Goal: Obtain resource: Obtain resource

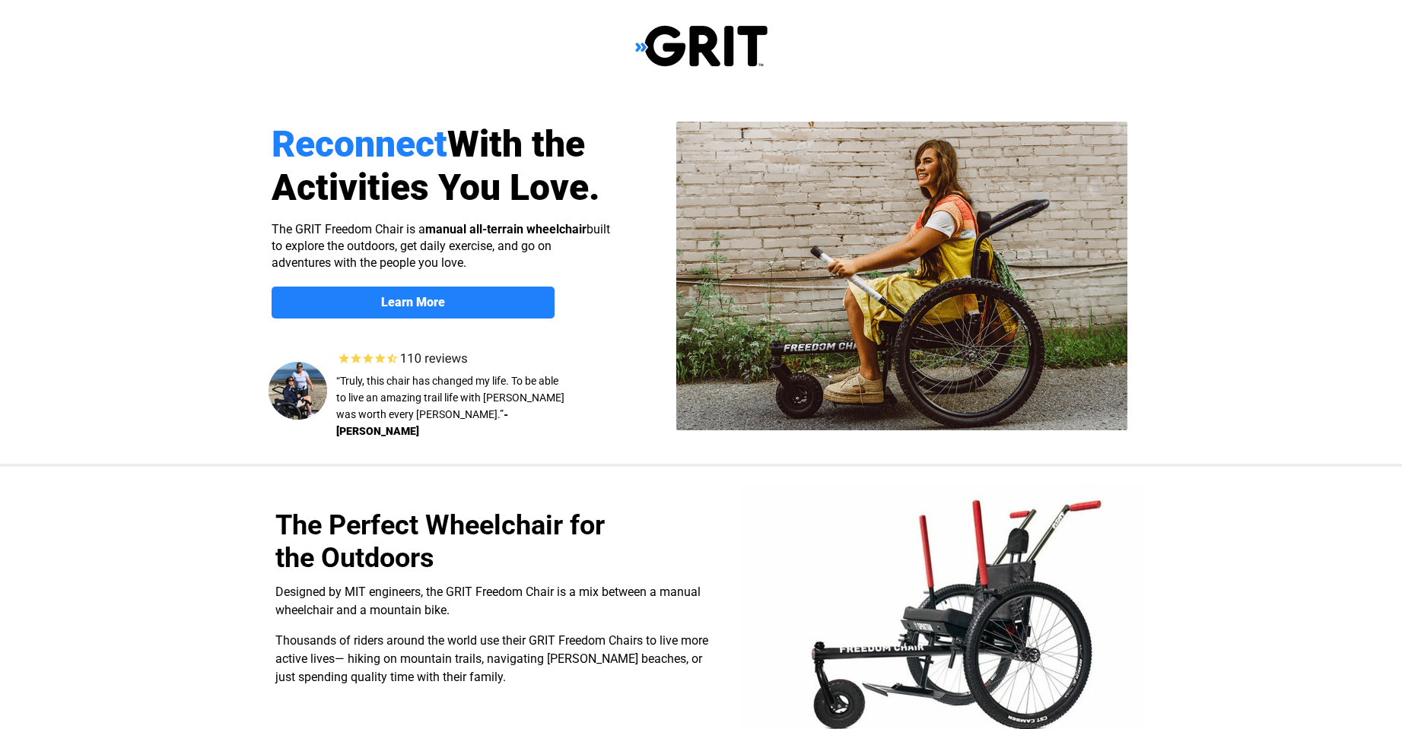
select select "US"
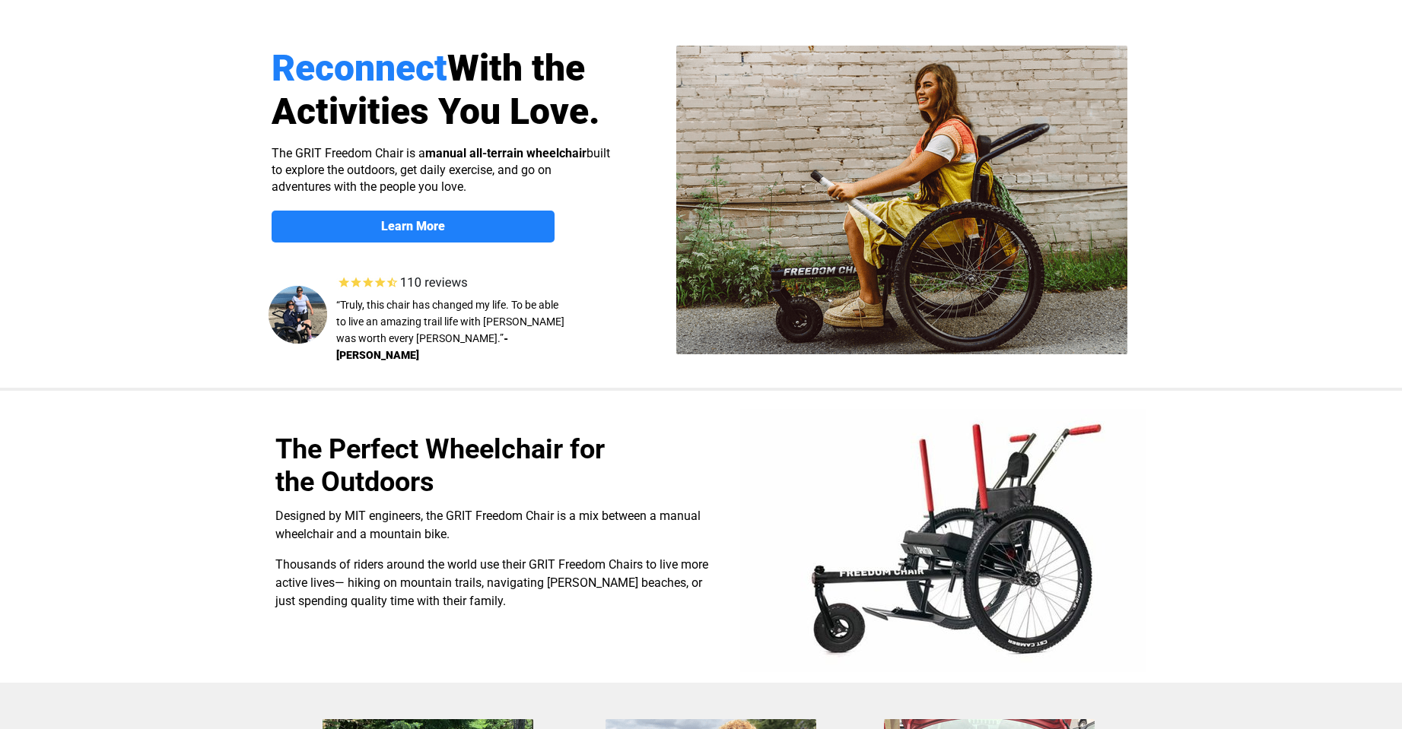
click at [377, 281] on img at bounding box center [407, 282] width 145 height 21
click at [380, 235] on link "Learn More" at bounding box center [413, 227] width 283 height 32
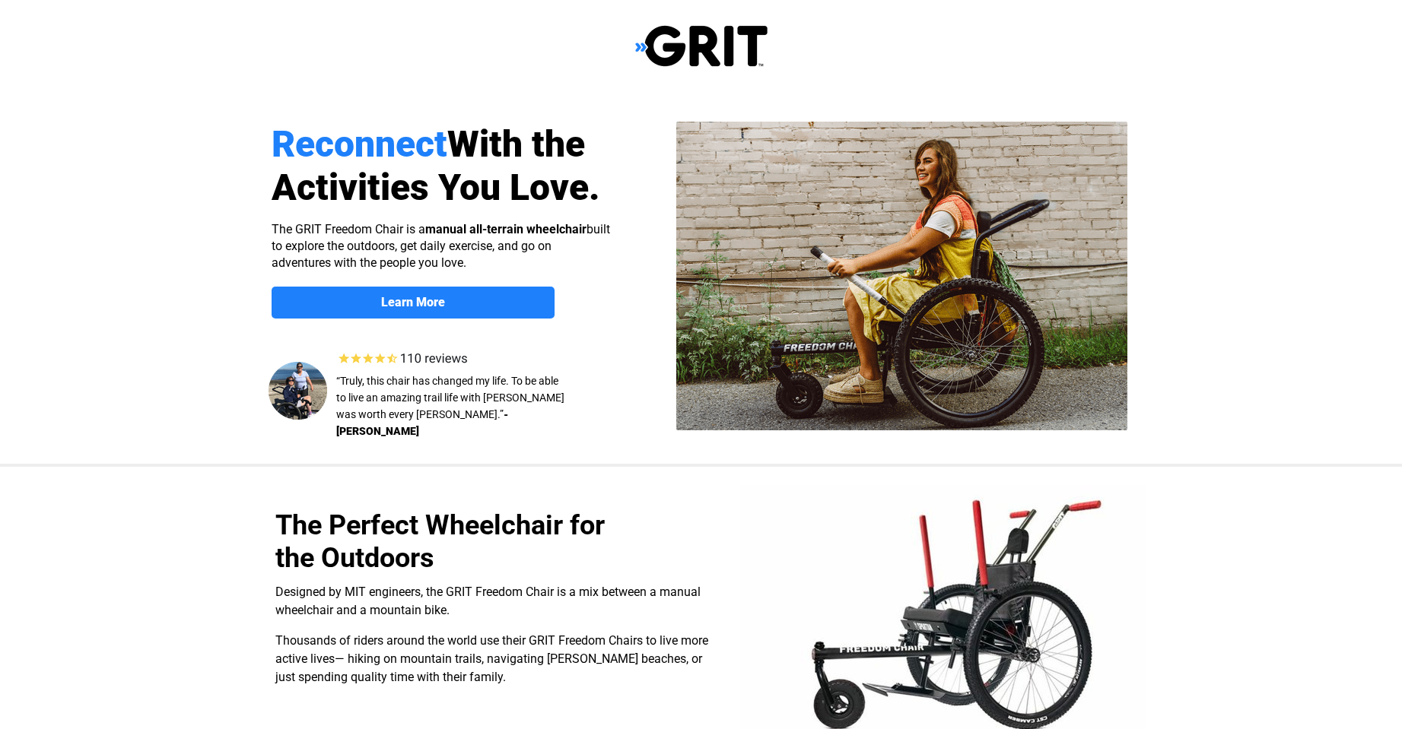
scroll to position [1175, 0]
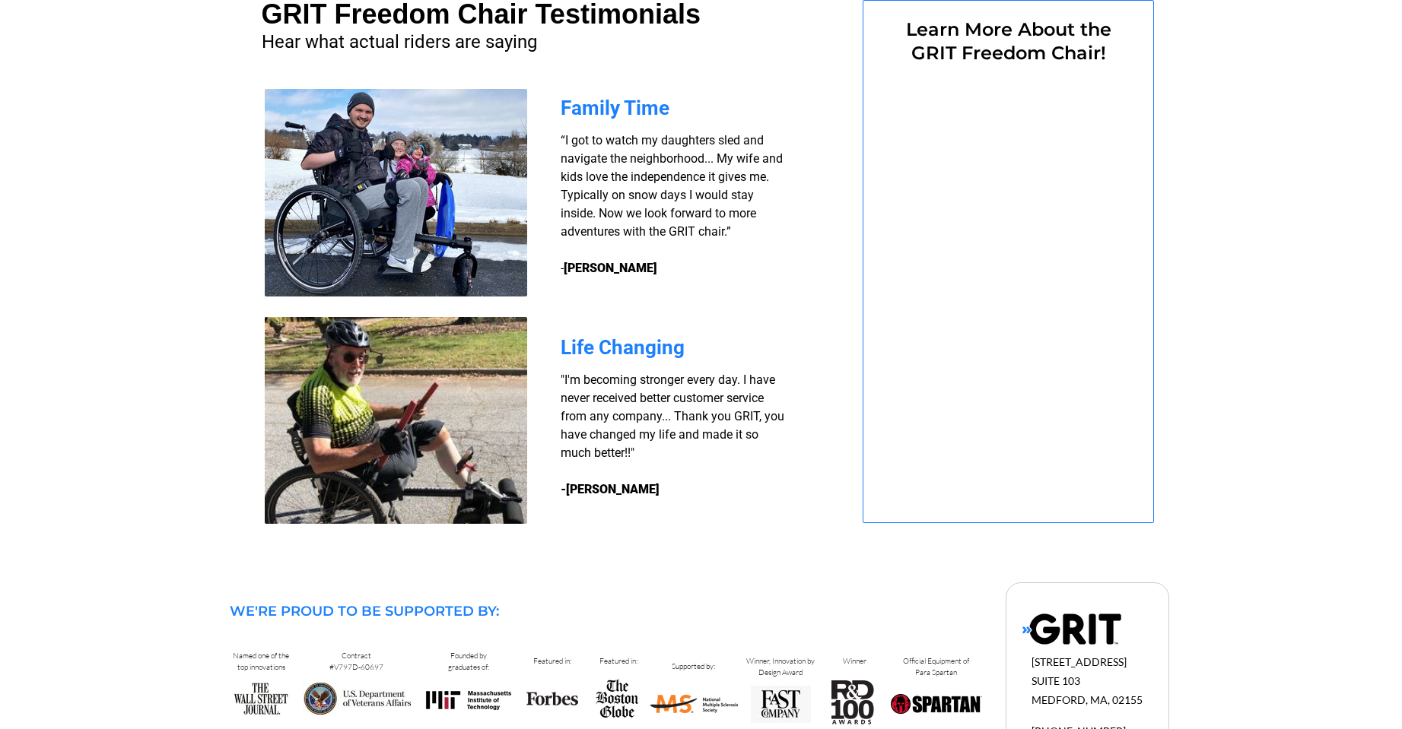
select select "US"
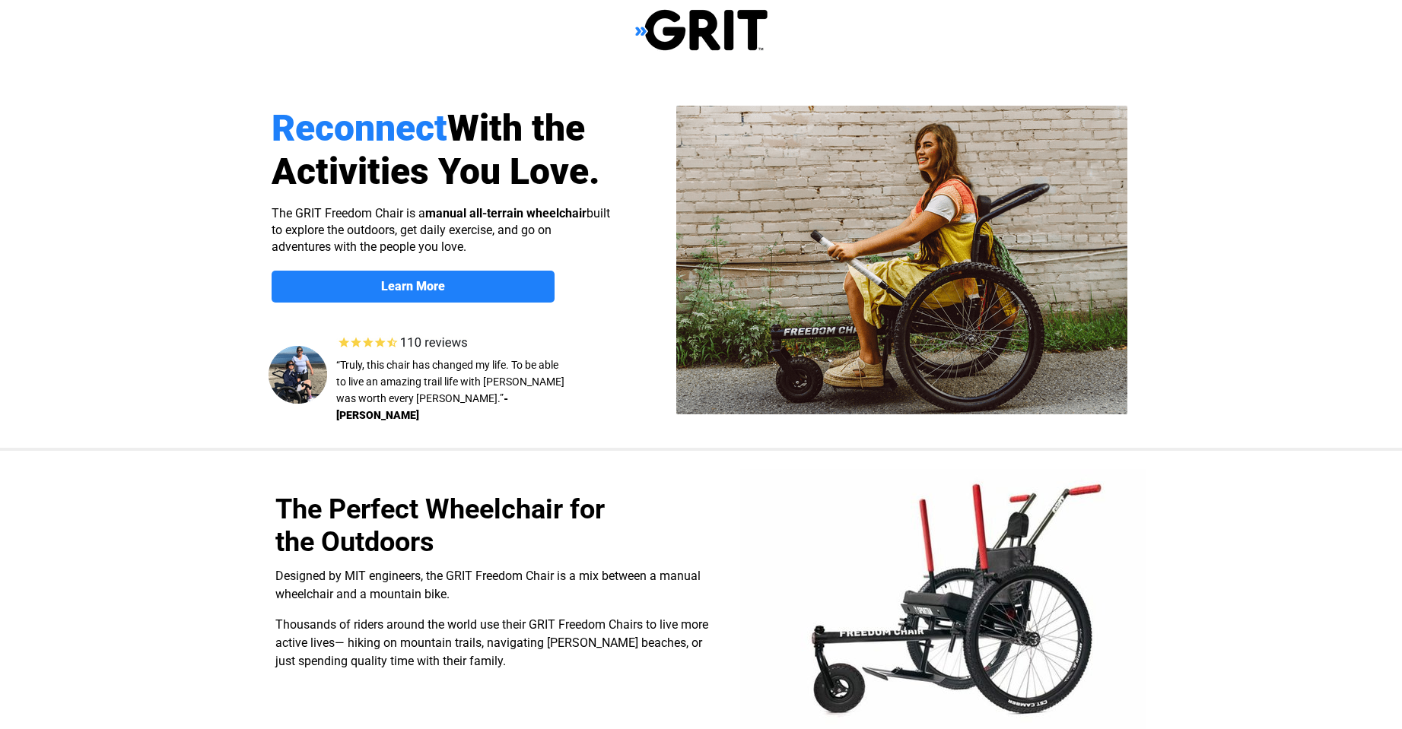
scroll to position [0, 0]
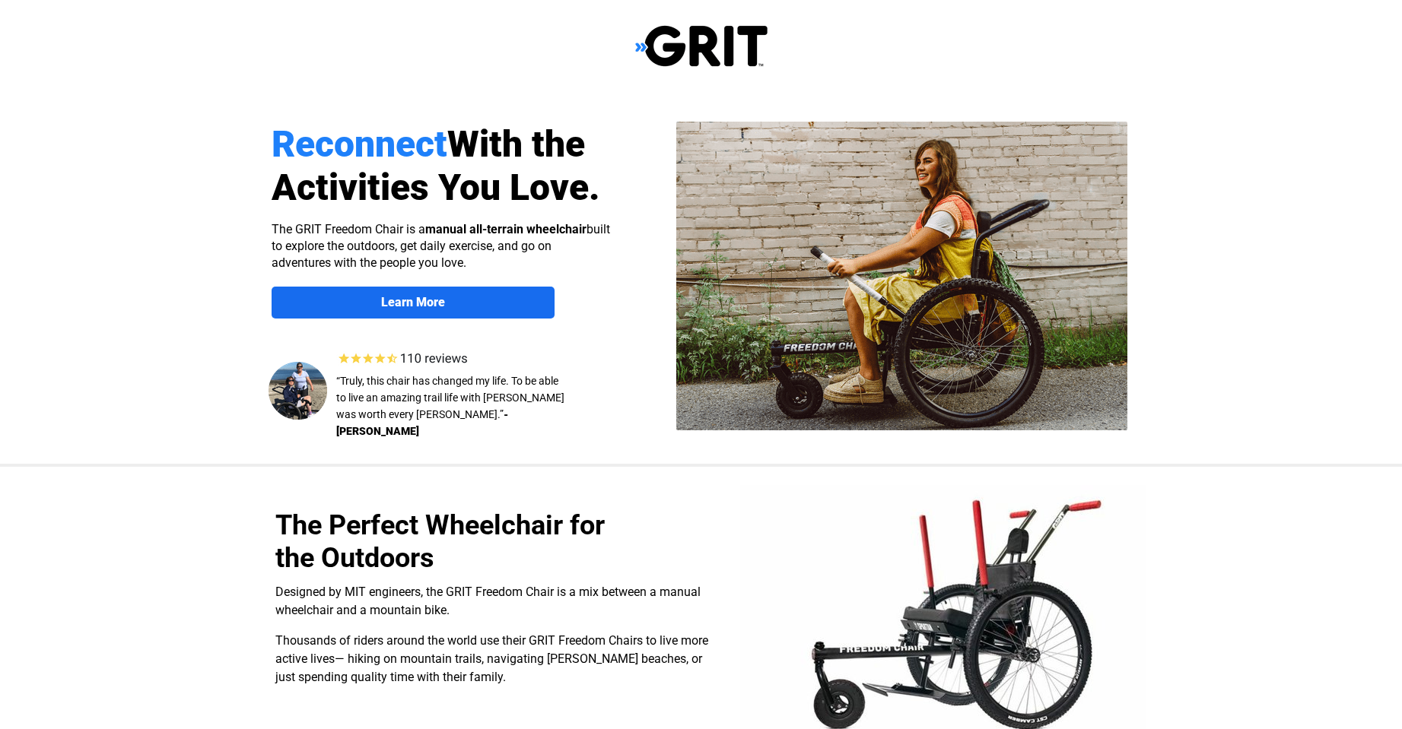
click at [448, 294] on link "Learn More" at bounding box center [413, 303] width 283 height 32
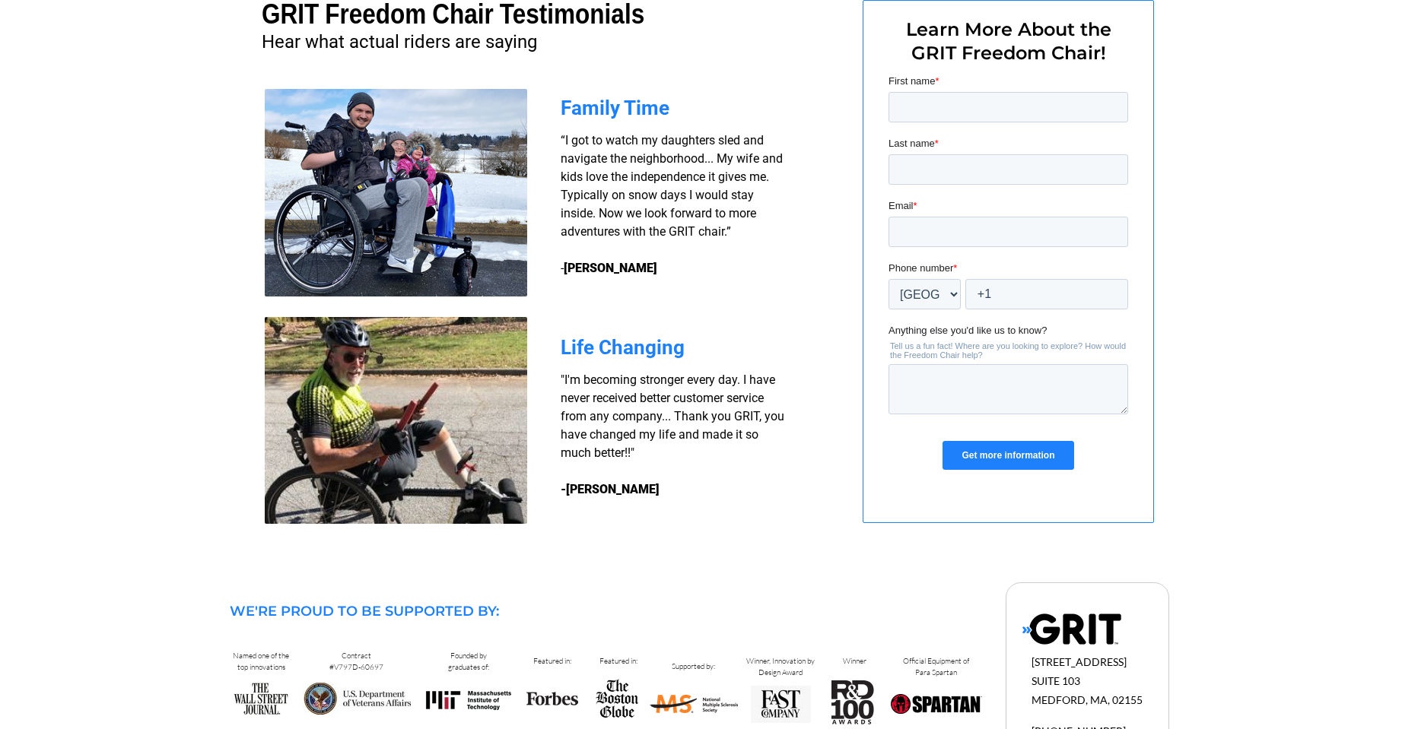
scroll to position [1264, 0]
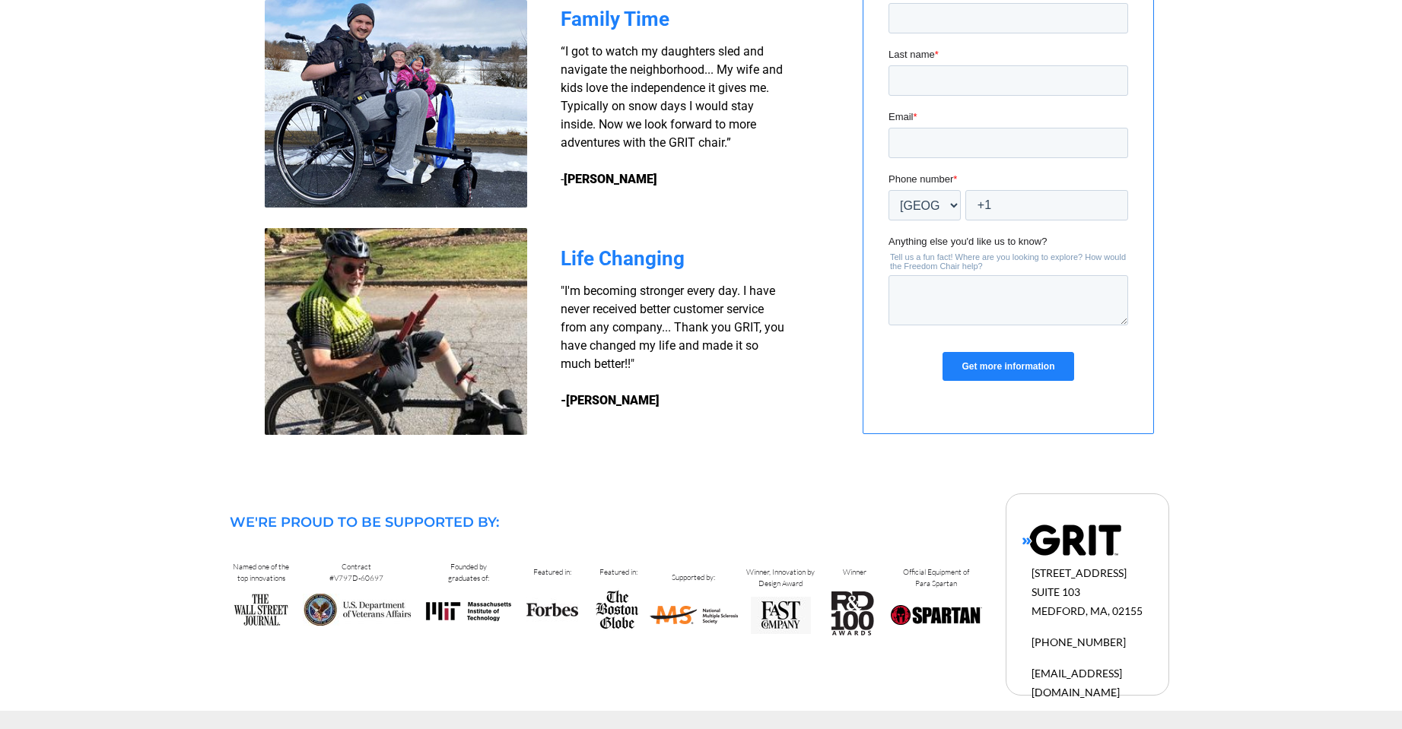
click at [1002, 361] on input "Get more information" at bounding box center [1007, 366] width 131 height 29
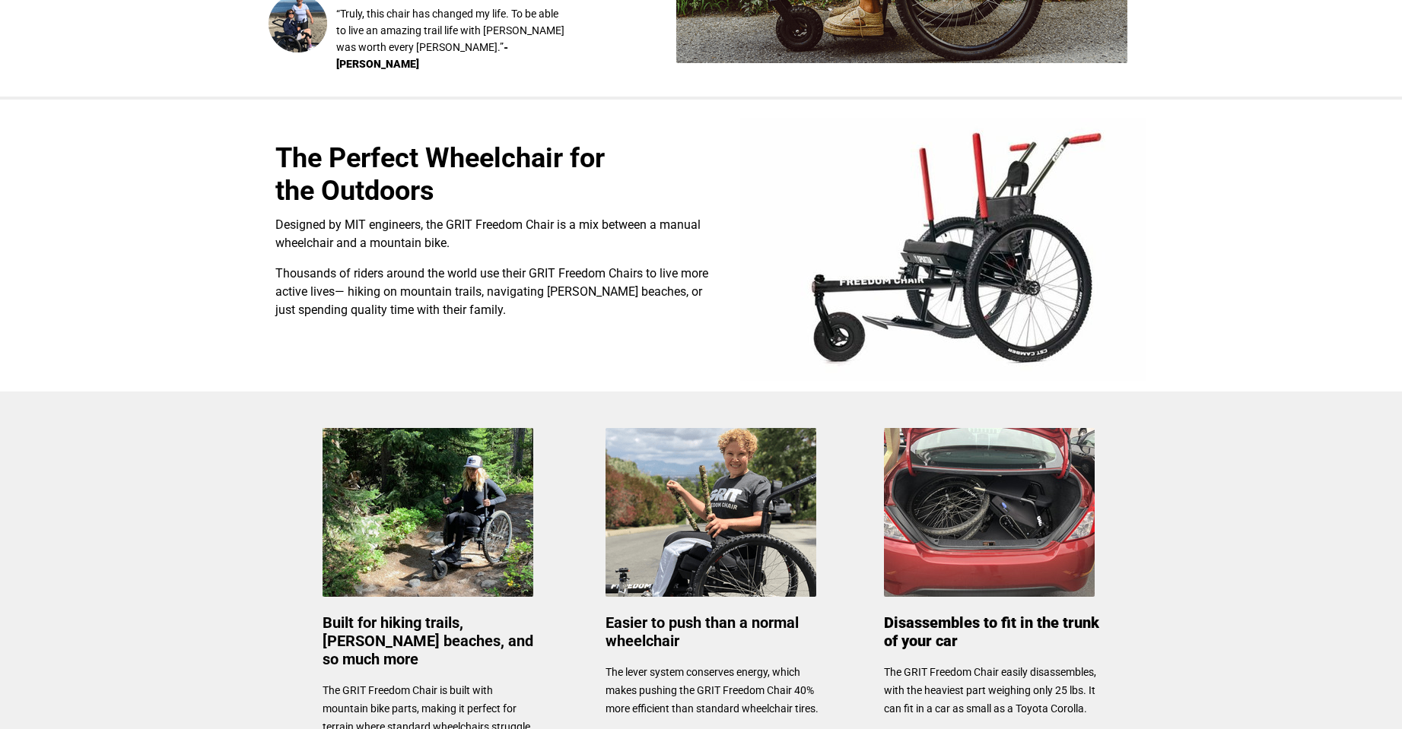
scroll to position [0, 0]
